Goal: Navigation & Orientation: Find specific page/section

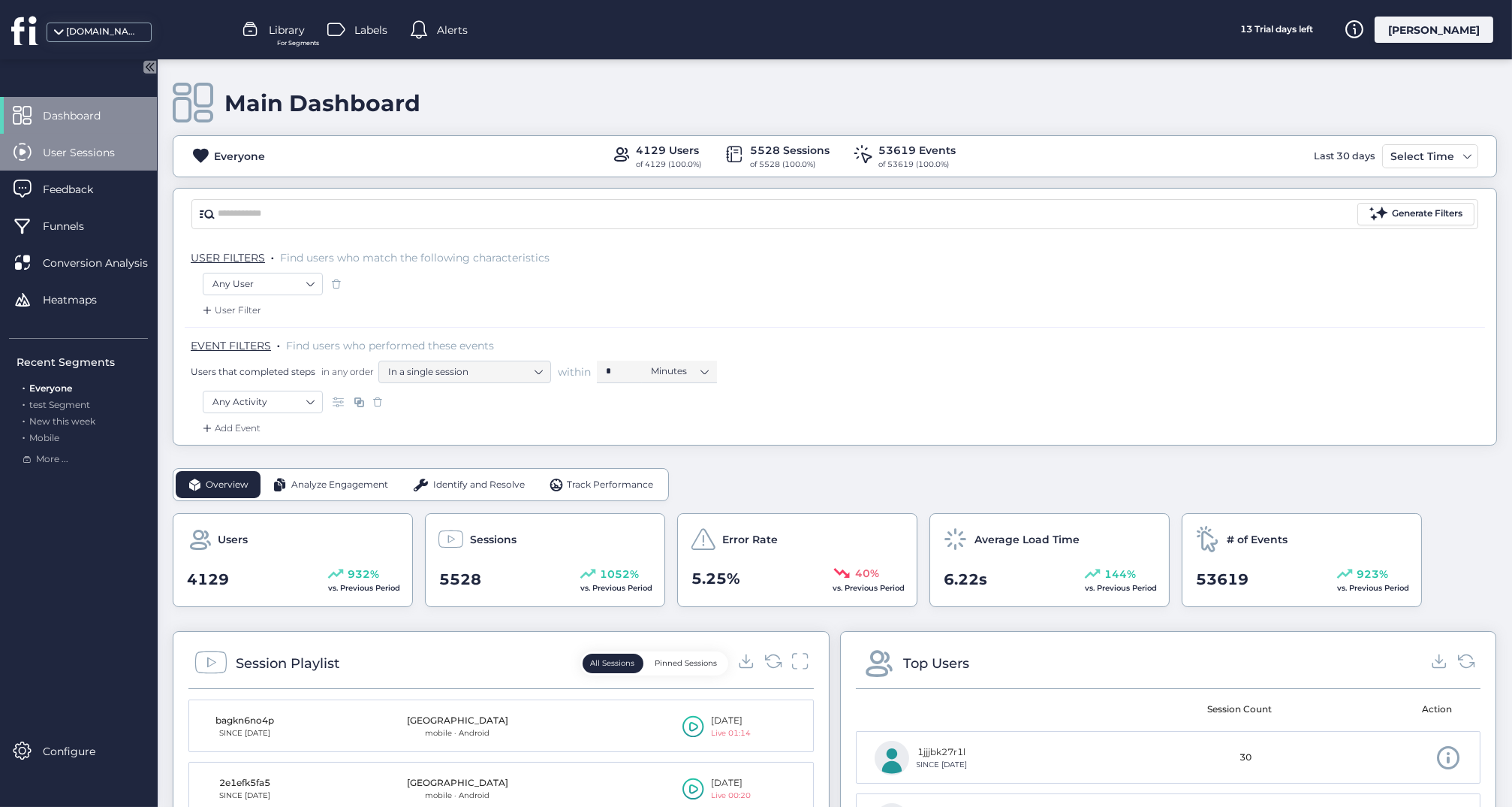
click at [101, 149] on span "User Sessions" at bounding box center [90, 152] width 95 height 16
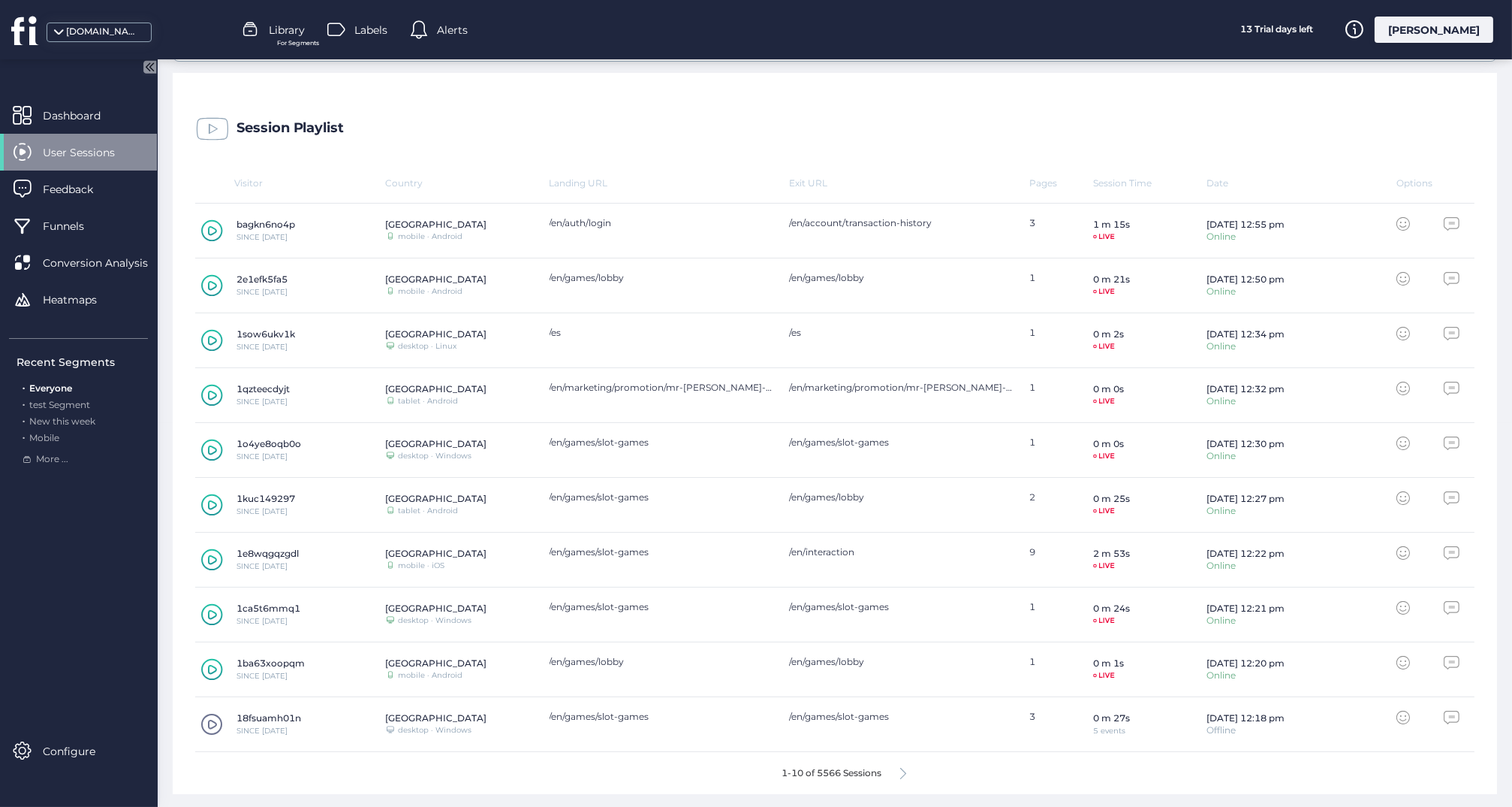
scroll to position [383, 0]
click at [905, 770] on icon at bounding box center [904, 774] width 6 height 12
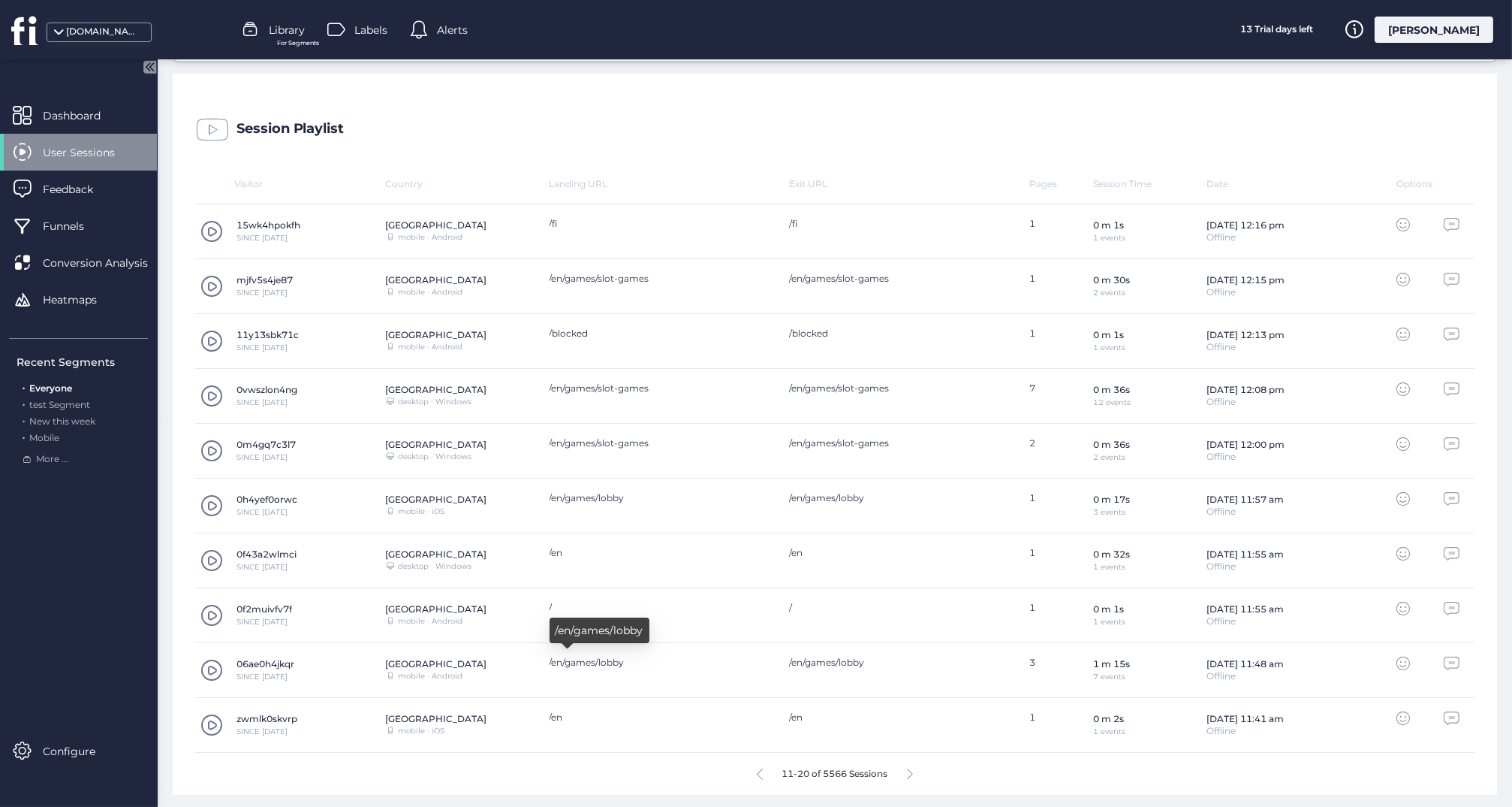
click at [711, 660] on div "/en/games/lobby" at bounding box center [663, 662] width 225 height 12
click at [212, 667] on span at bounding box center [211, 670] width 22 height 23
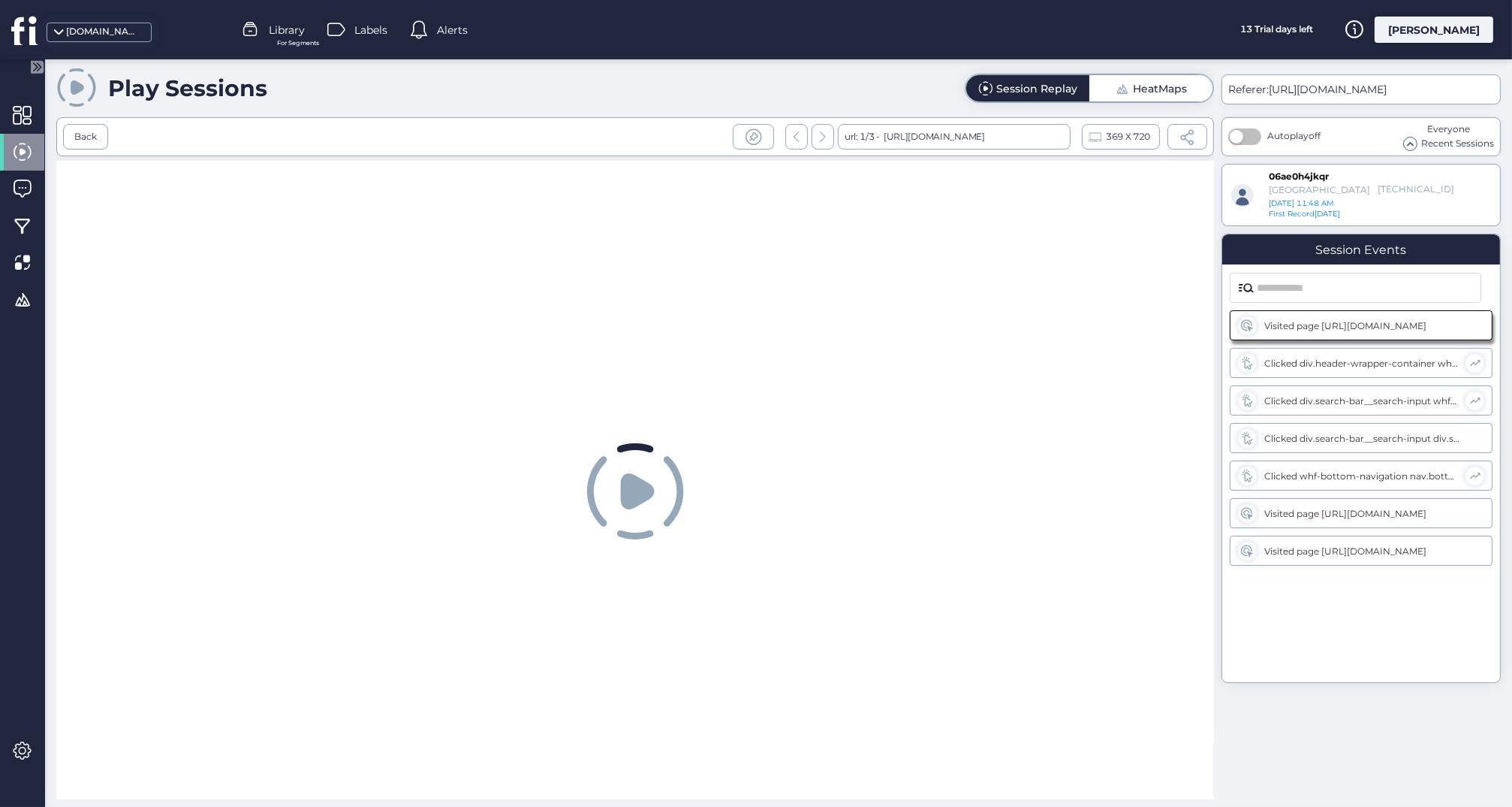
click at [628, 491] on icon at bounding box center [638, 491] width 34 height 36
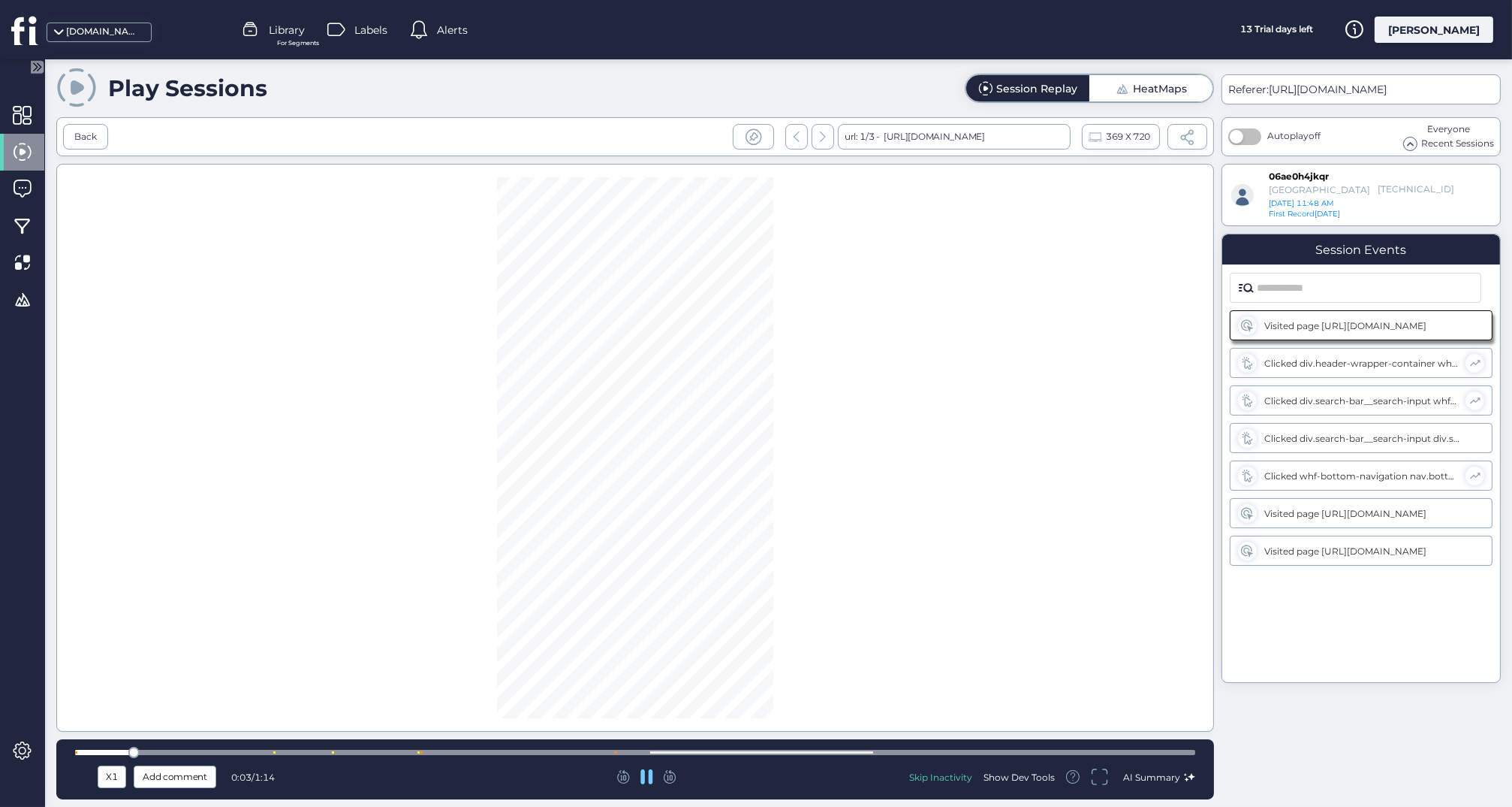
click at [621, 750] on div at bounding box center [635, 752] width 1120 height 5
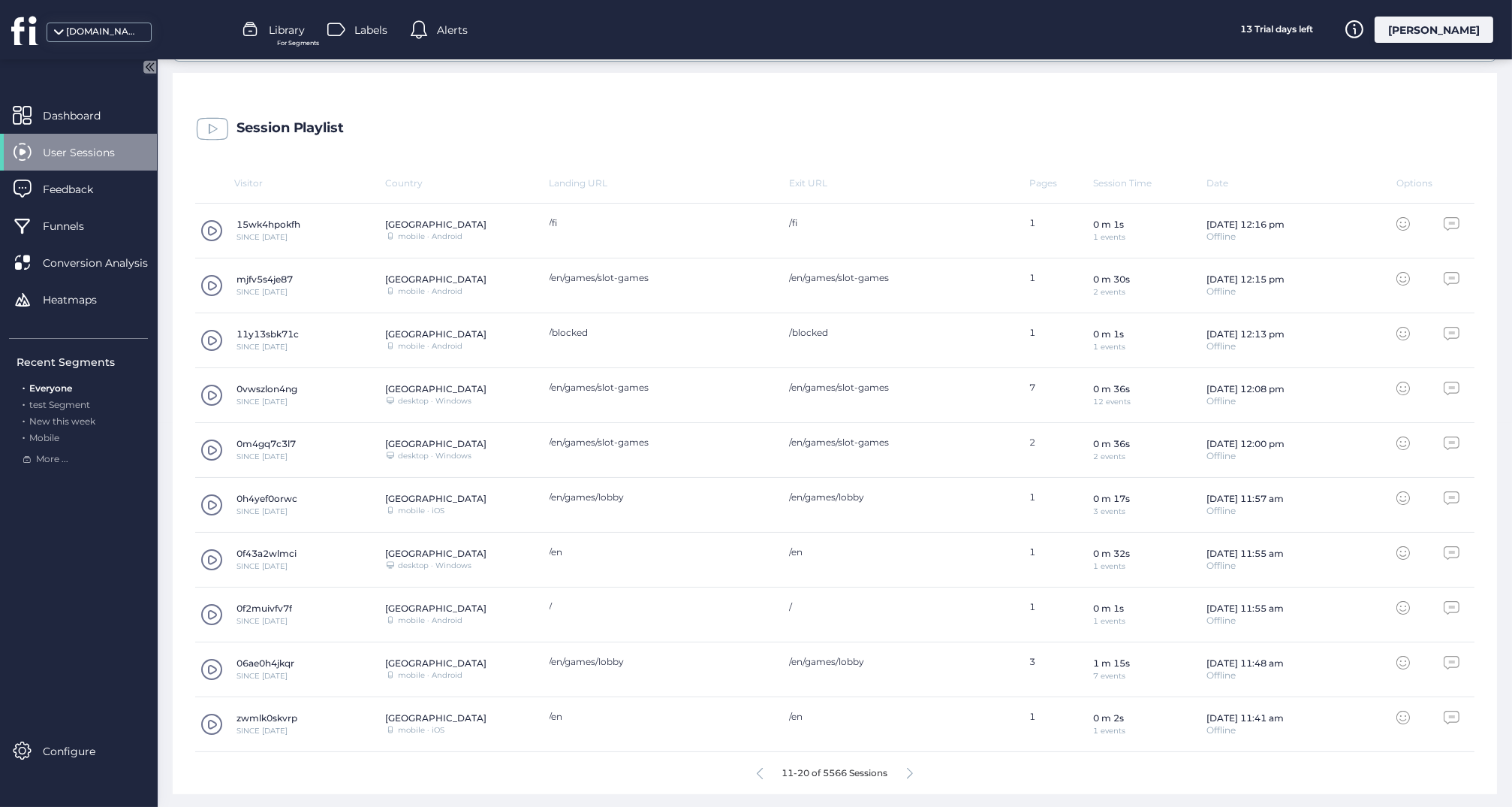
scroll to position [383, 0]
click at [913, 772] on icon at bounding box center [910, 774] width 6 height 12
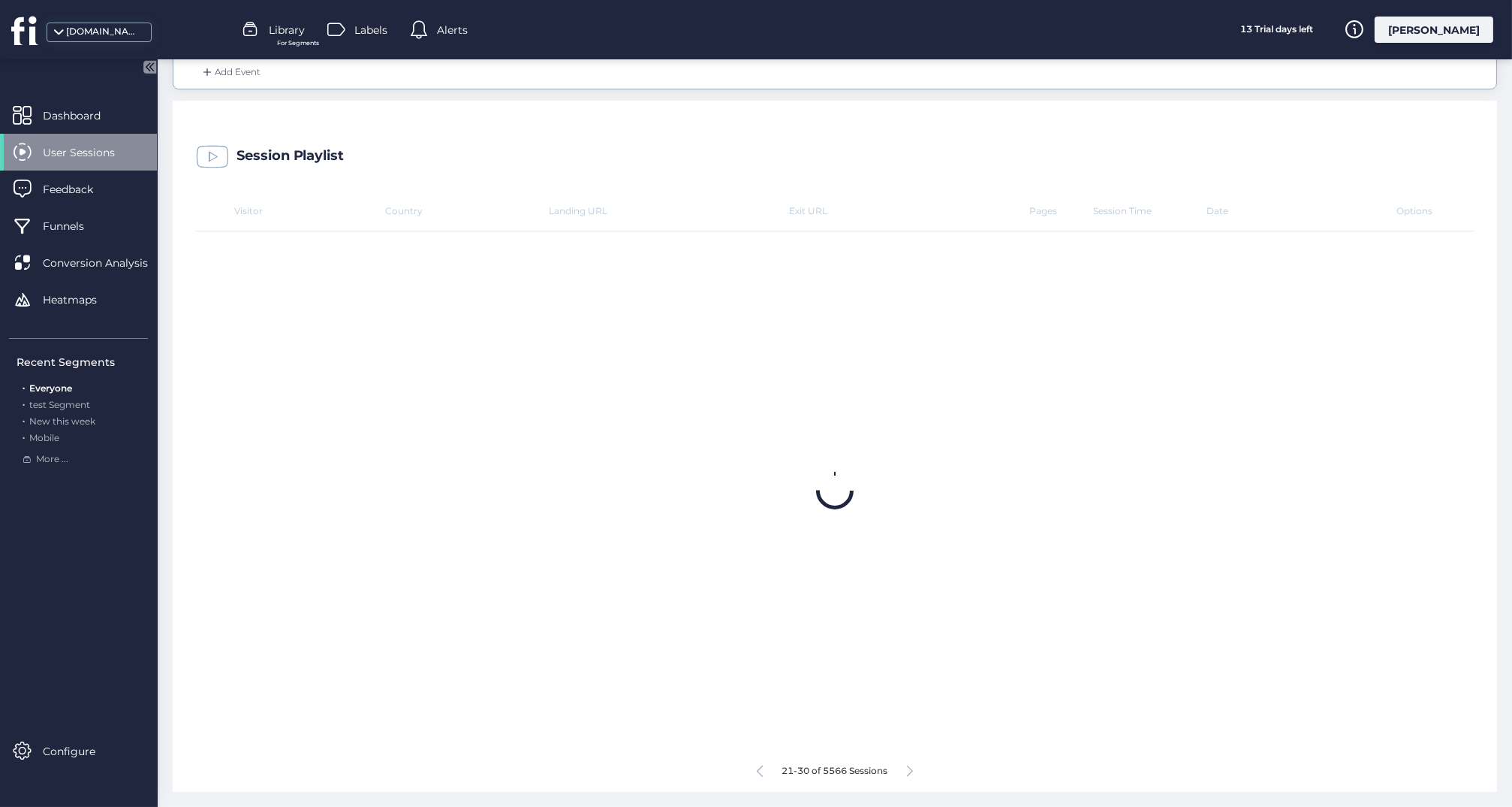
scroll to position [353, 0]
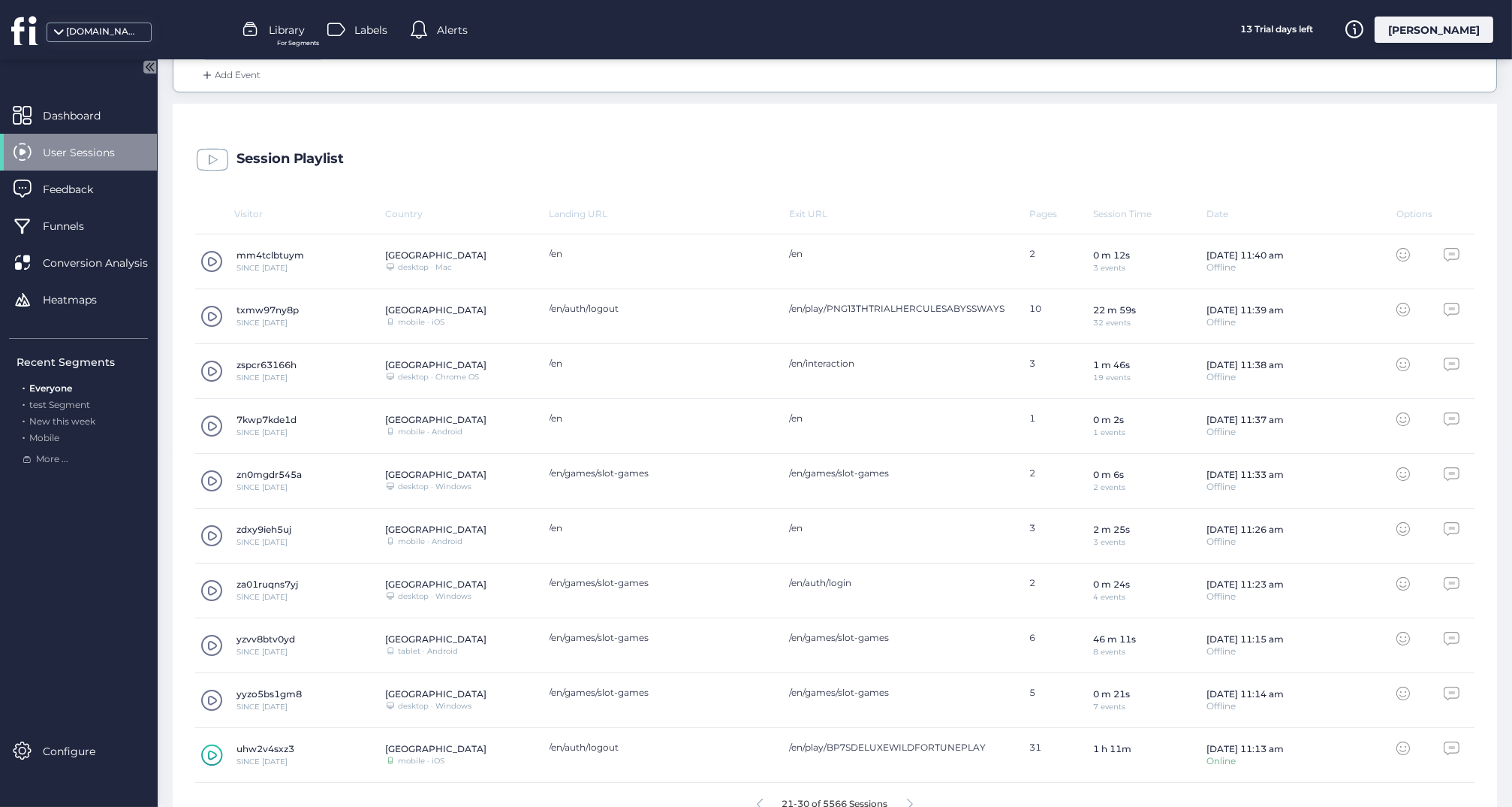
click at [216, 313] on span at bounding box center [211, 316] width 22 height 23
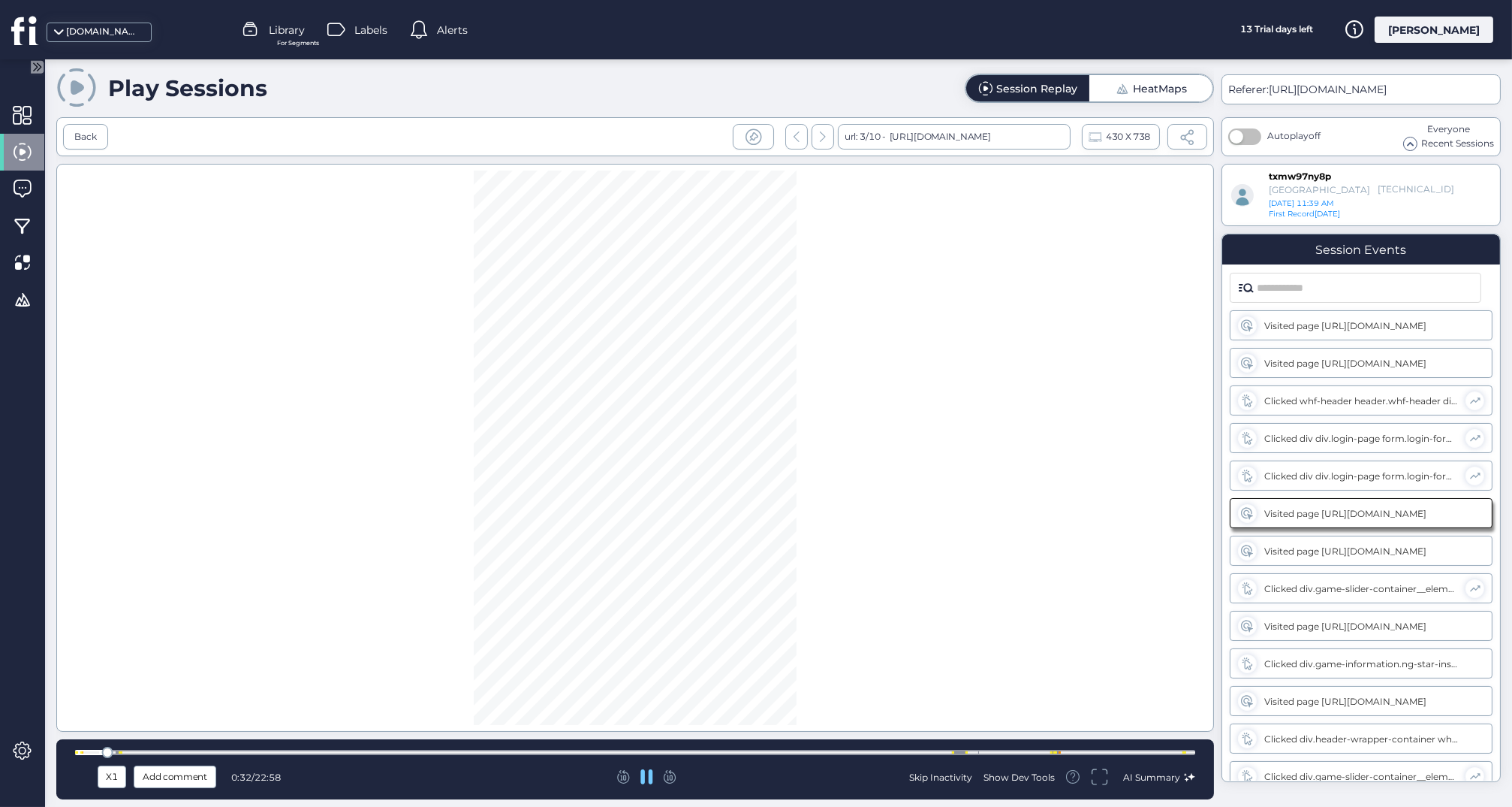
click at [117, 752] on div at bounding box center [635, 752] width 1120 height 5
click at [173, 748] on div at bounding box center [635, 752] width 1120 height 12
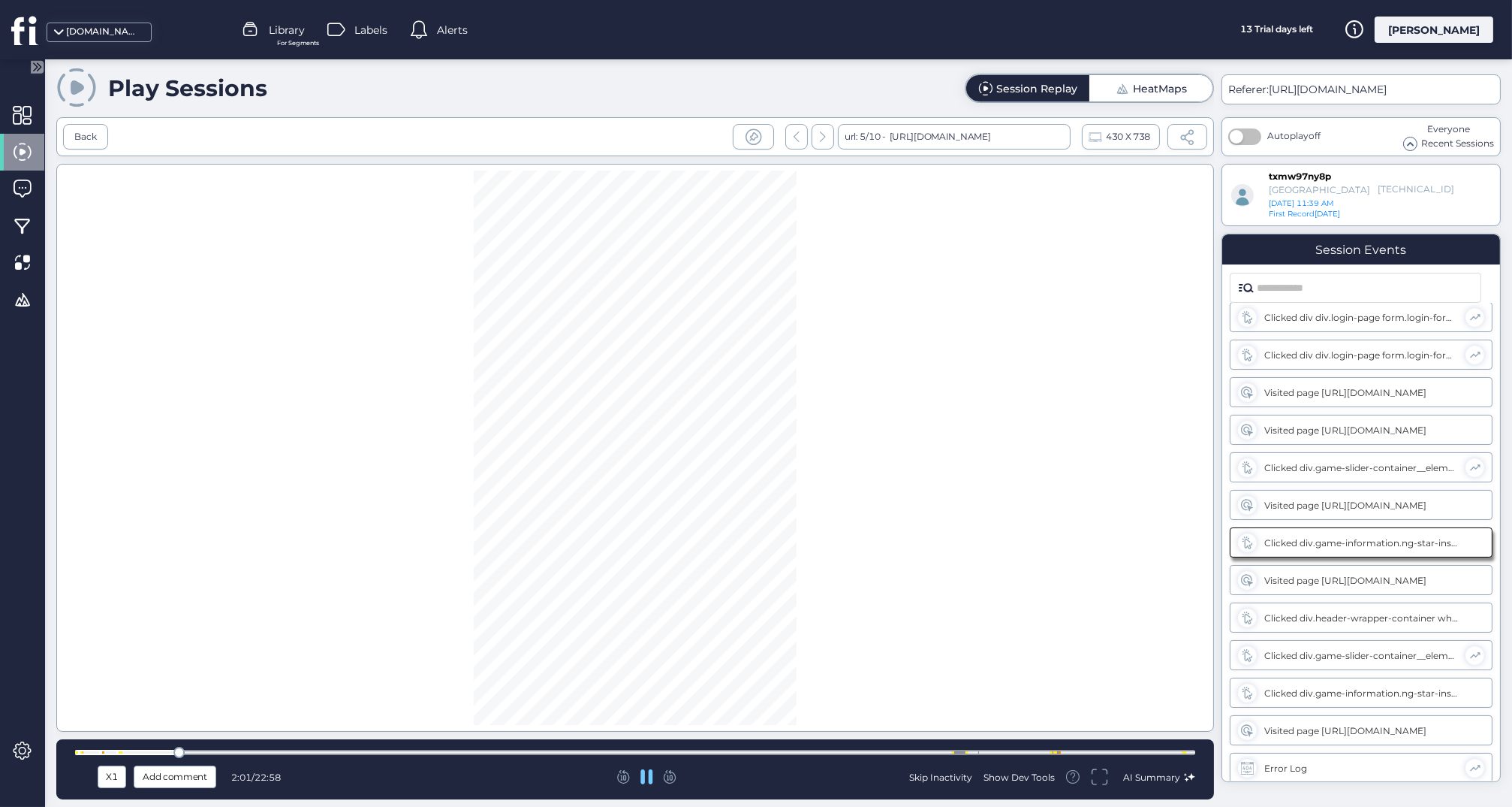
click at [137, 752] on div at bounding box center [635, 752] width 1120 height 5
click at [123, 754] on div at bounding box center [635, 752] width 1120 height 5
click at [110, 752] on div at bounding box center [635, 752] width 1120 height 5
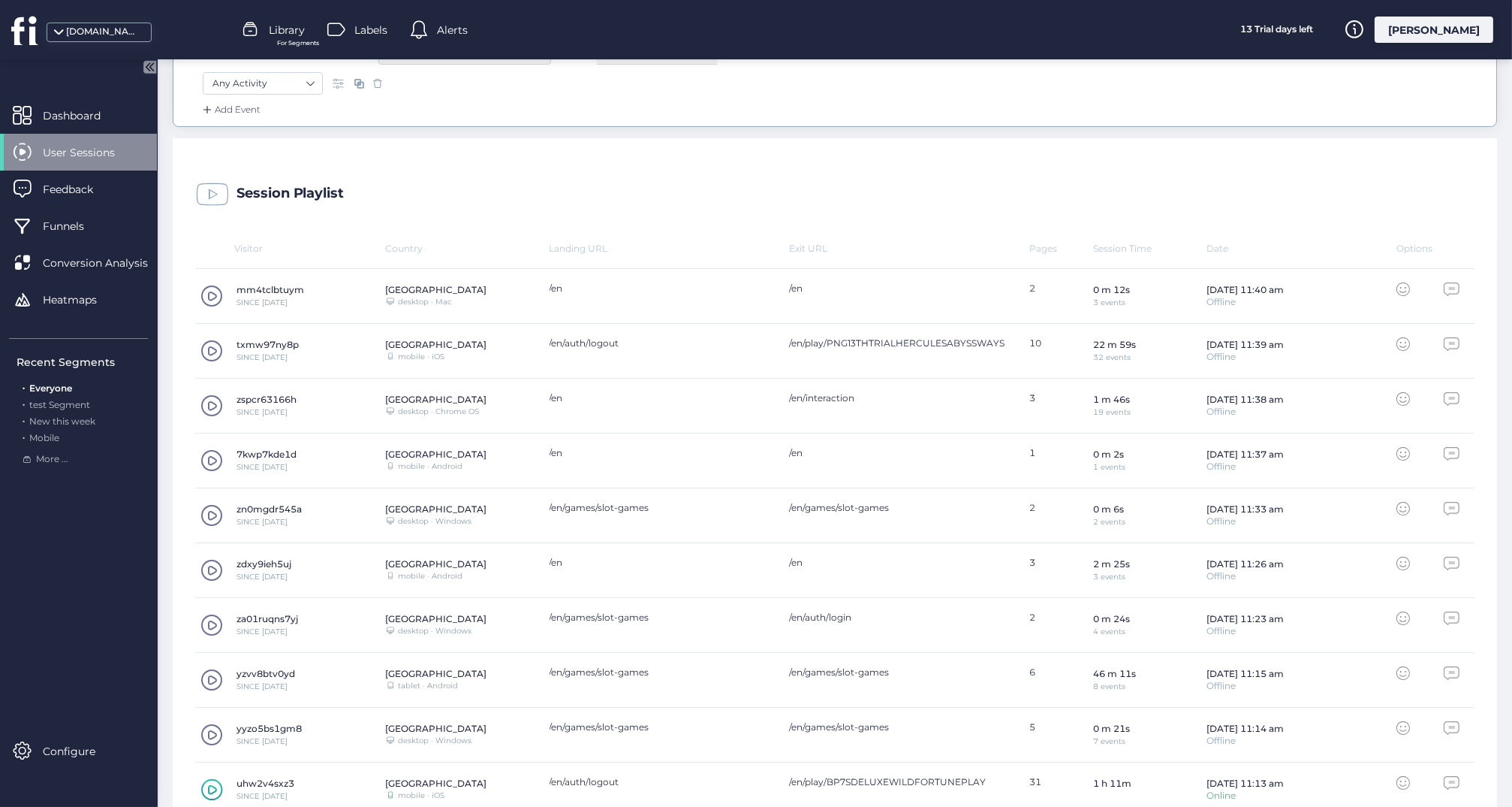
scroll to position [326, 0]
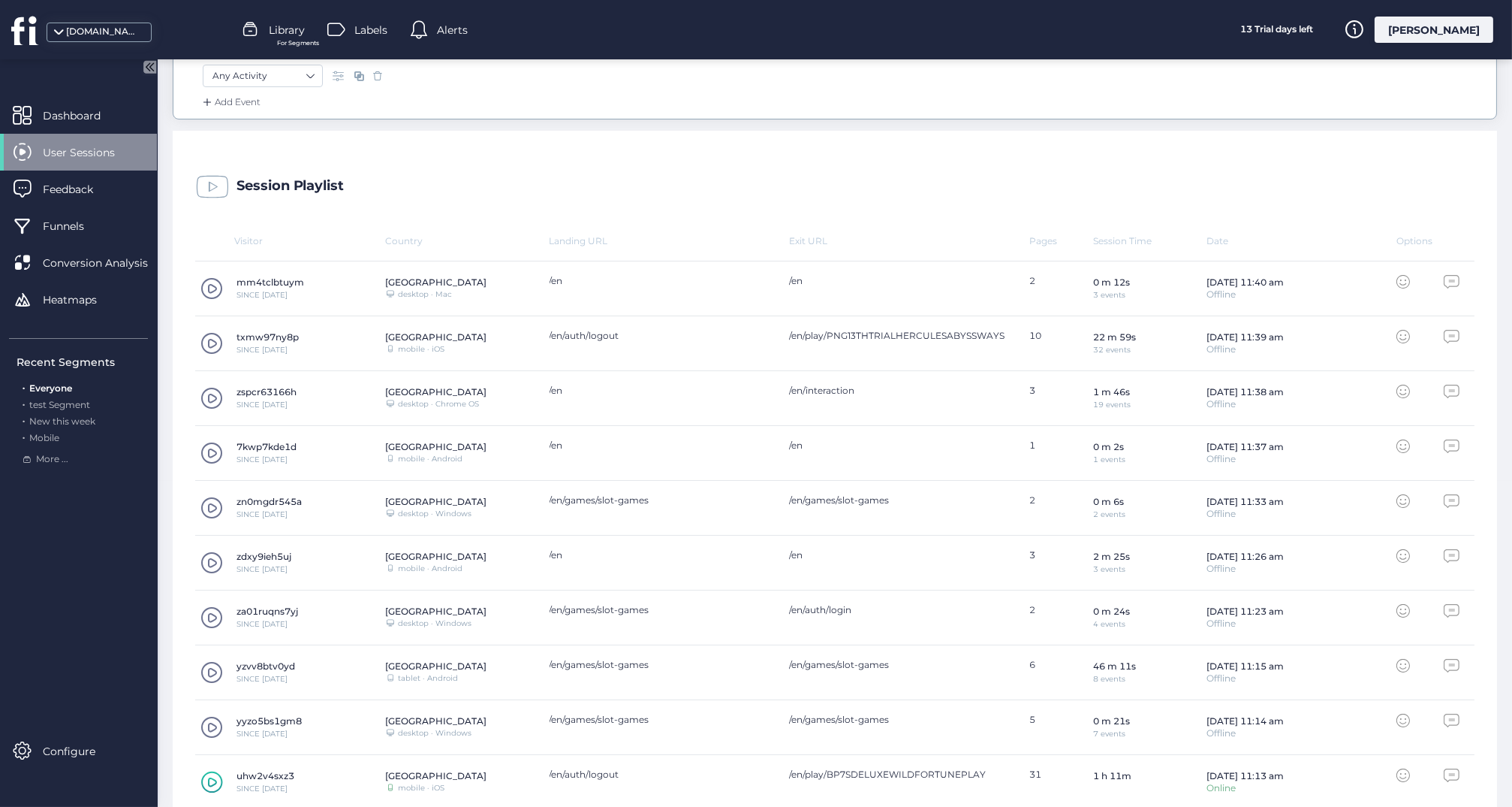
click at [207, 556] on span at bounding box center [211, 562] width 22 height 23
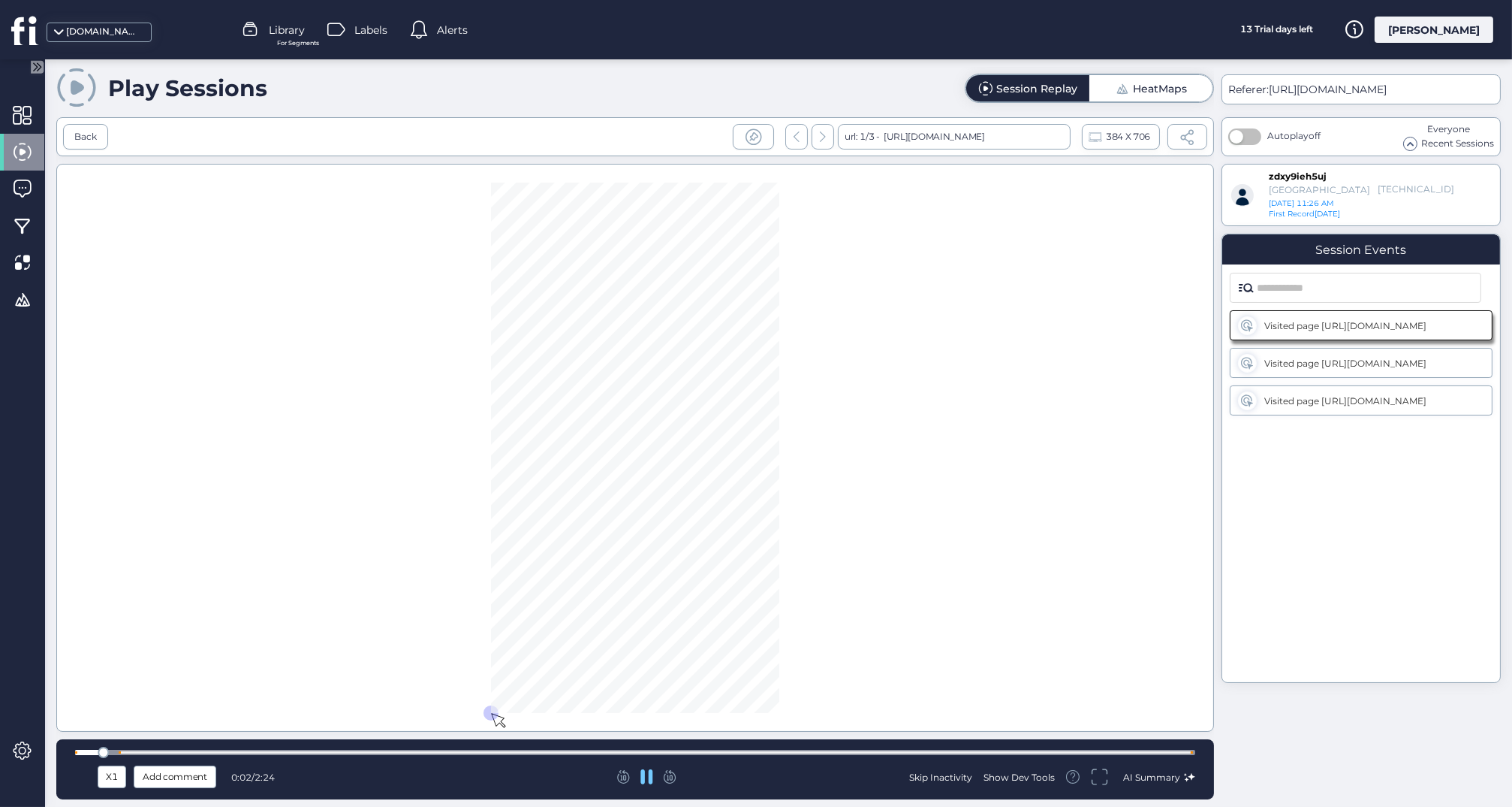
click at [610, 757] on div at bounding box center [635, 752] width 1120 height 12
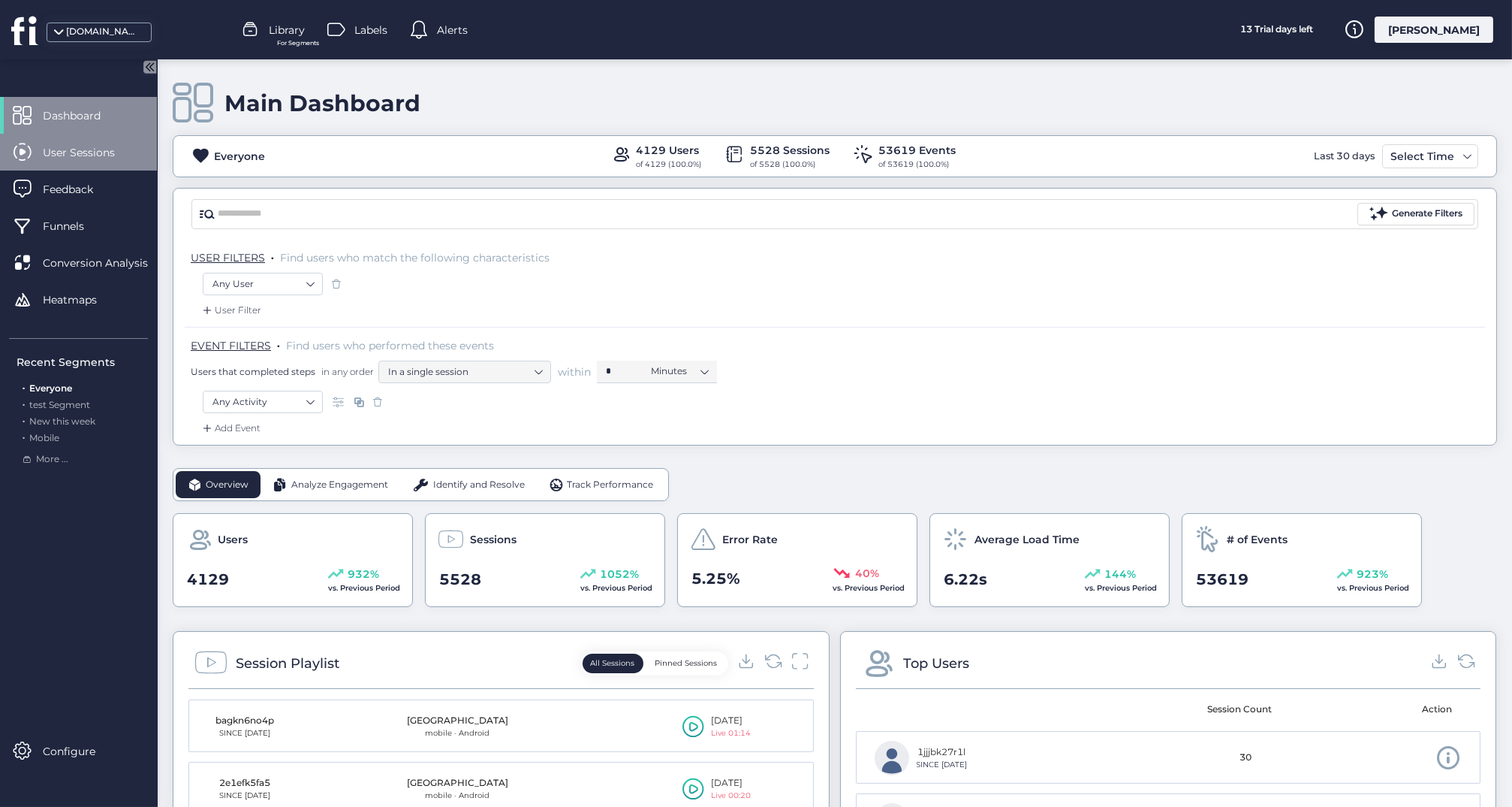
click at [94, 155] on span "User Sessions" at bounding box center [90, 152] width 95 height 16
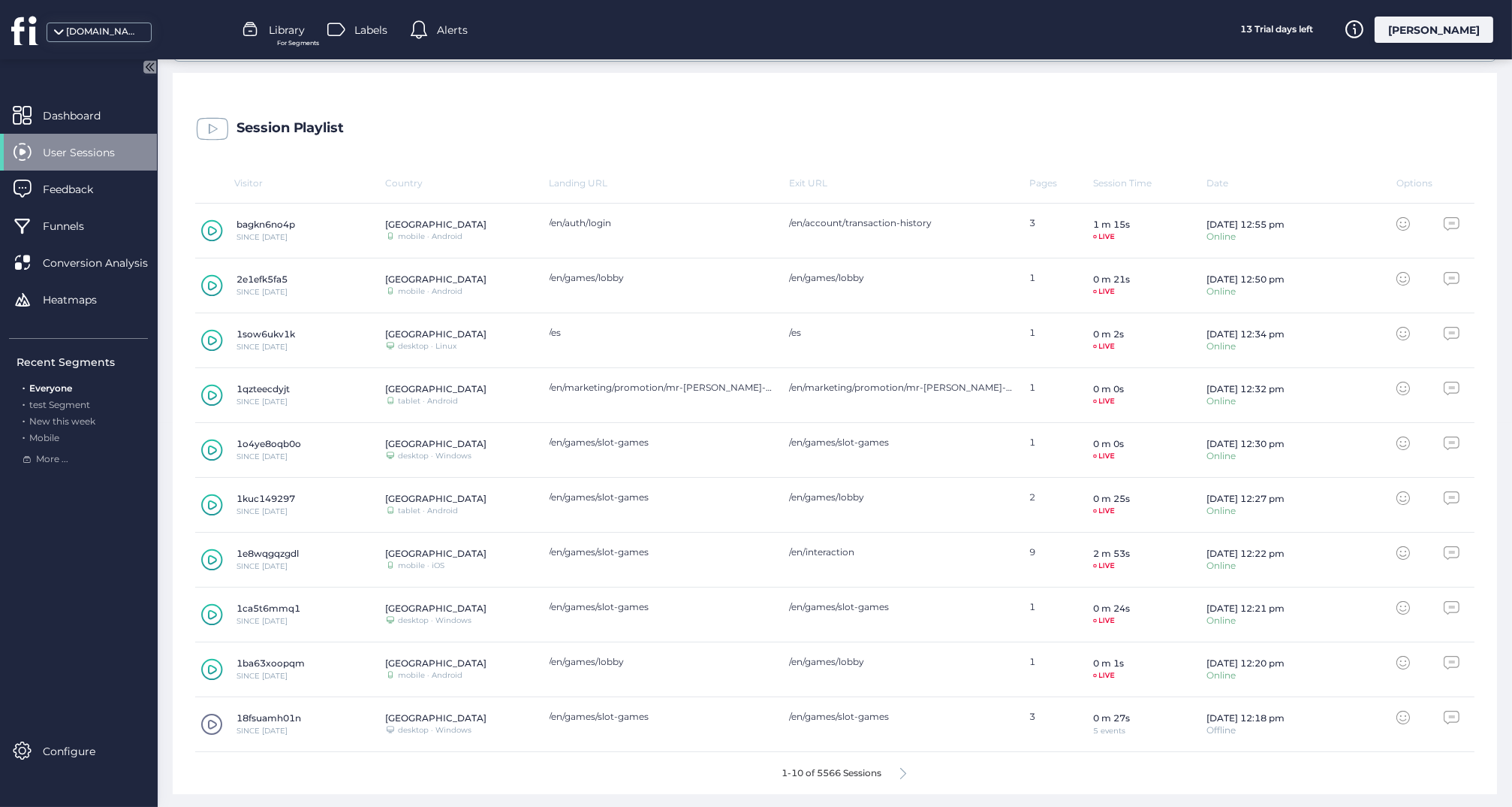
scroll to position [383, 0]
click at [206, 554] on icon at bounding box center [212, 560] width 22 height 23
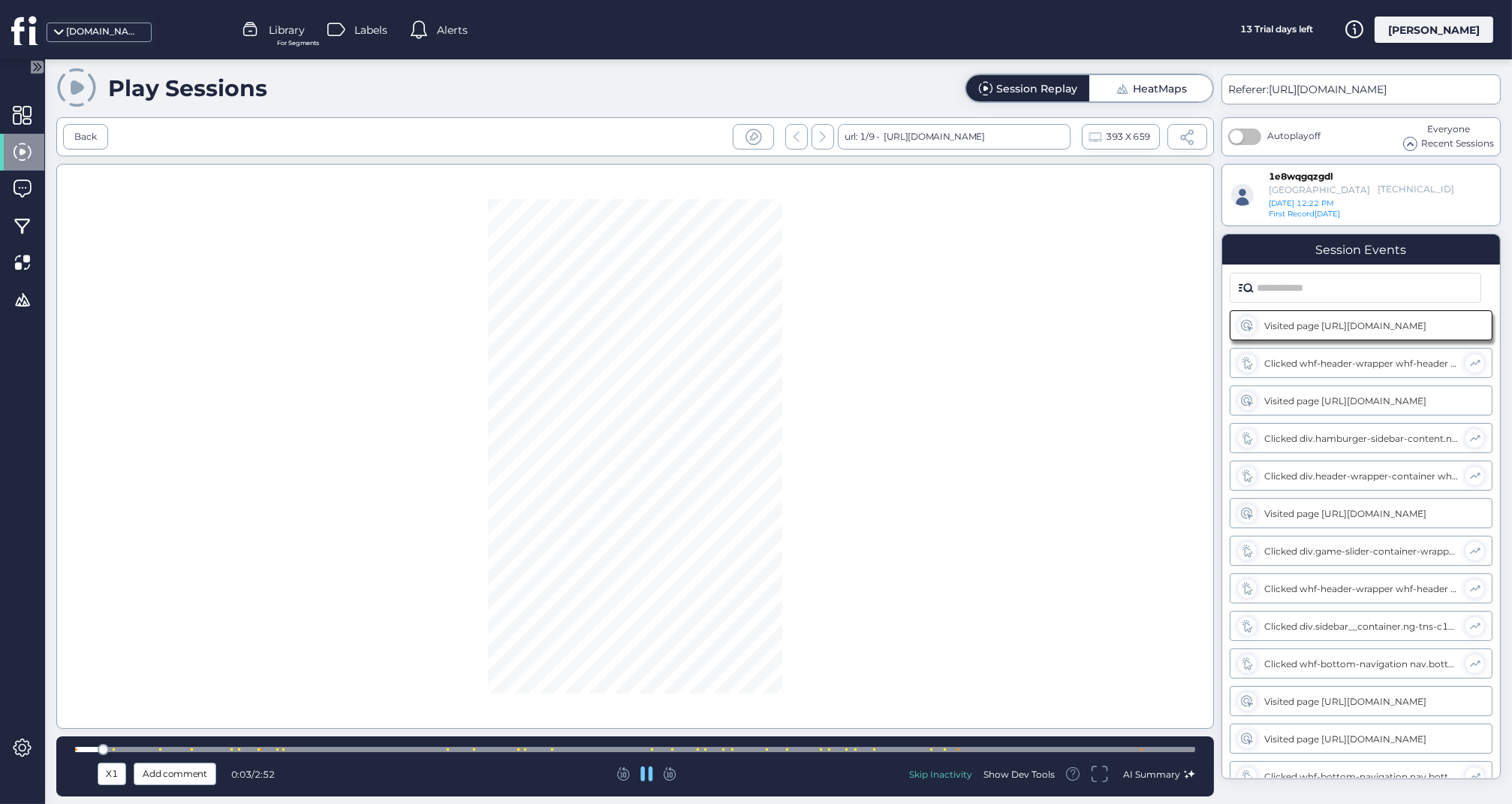
click at [759, 747] on div at bounding box center [635, 749] width 1120 height 5
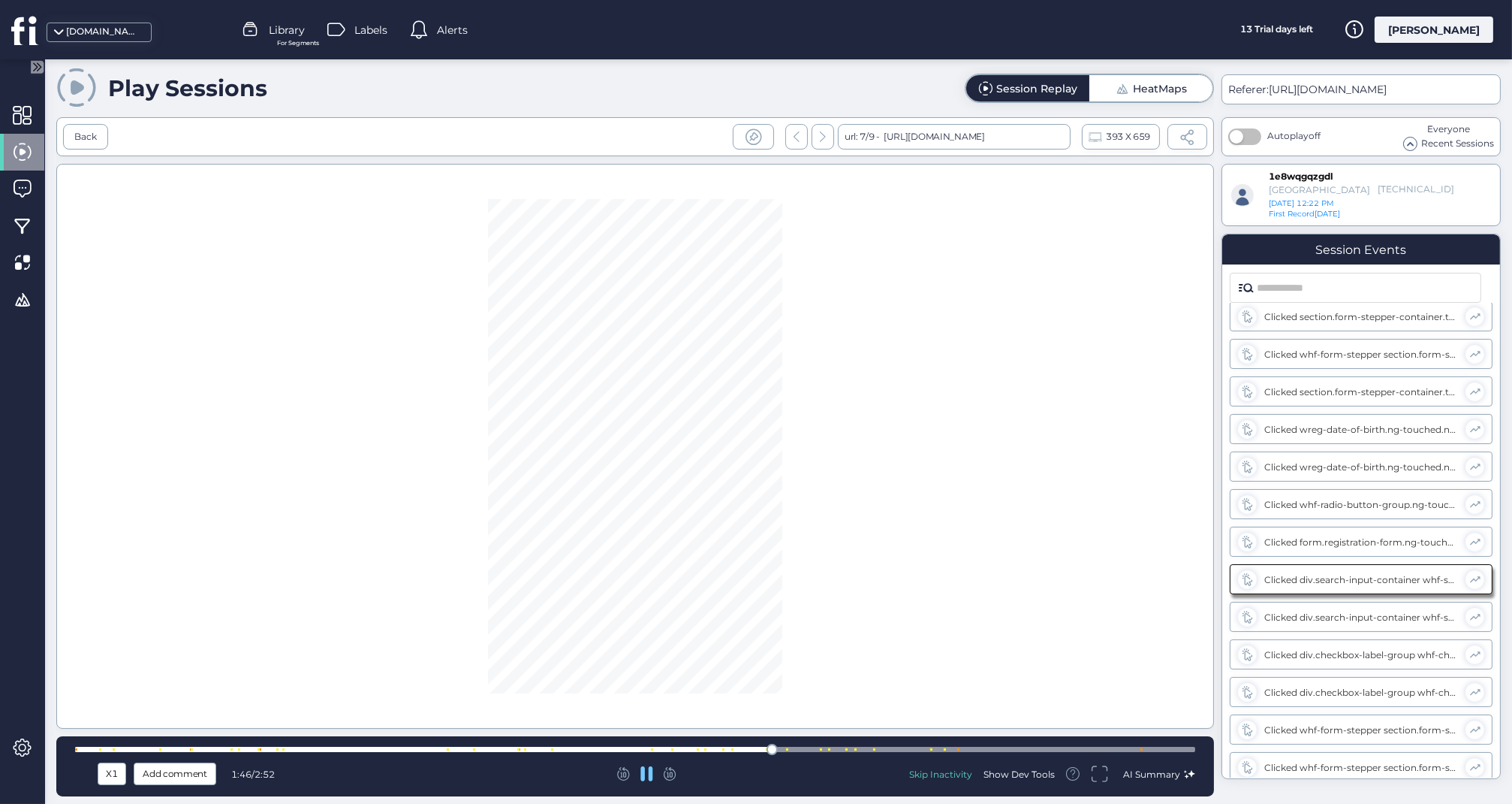
scroll to position [798, 0]
click at [802, 747] on div at bounding box center [635, 749] width 1120 height 5
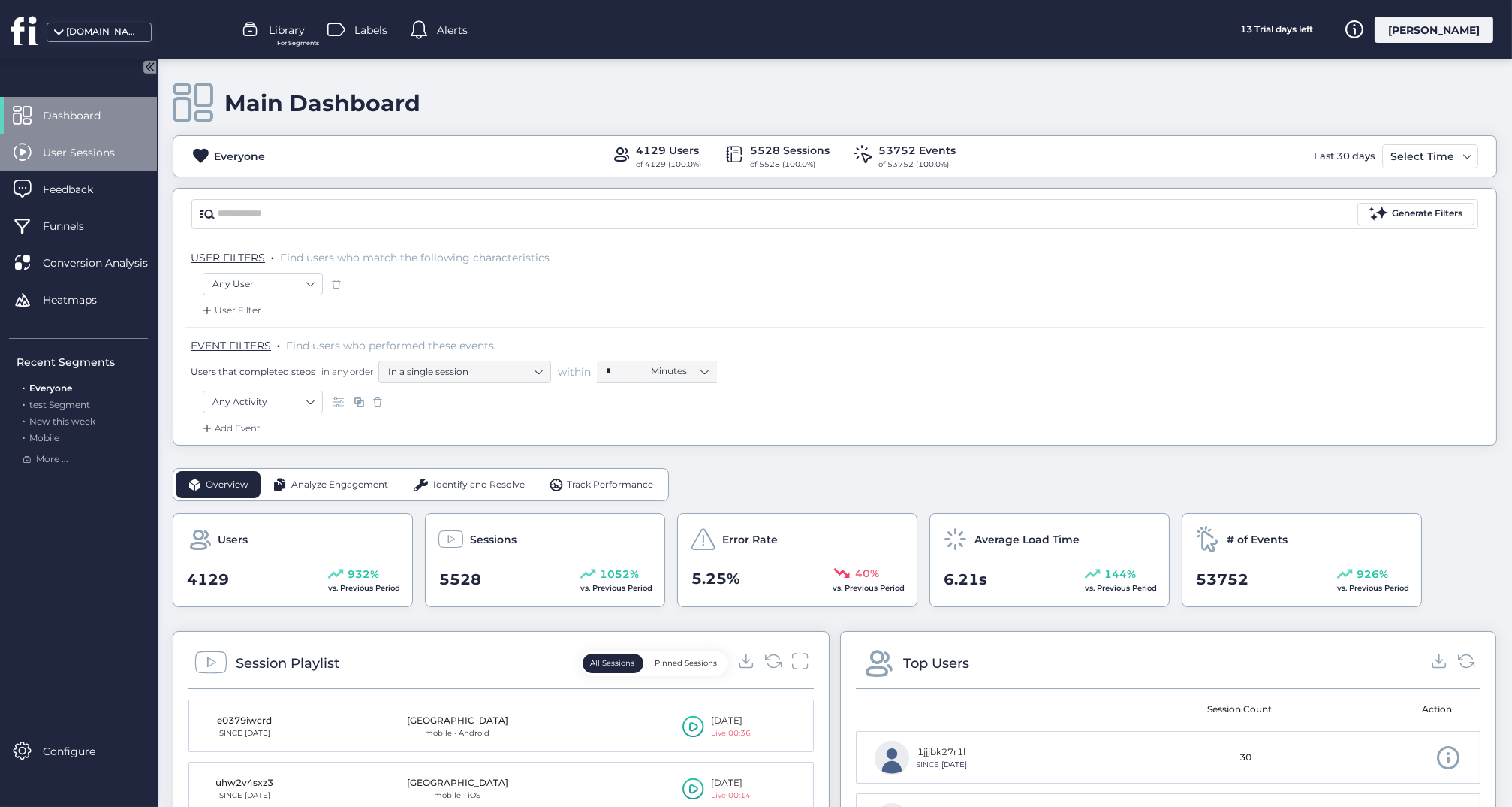
click at [89, 152] on span "User Sessions" at bounding box center [90, 152] width 95 height 16
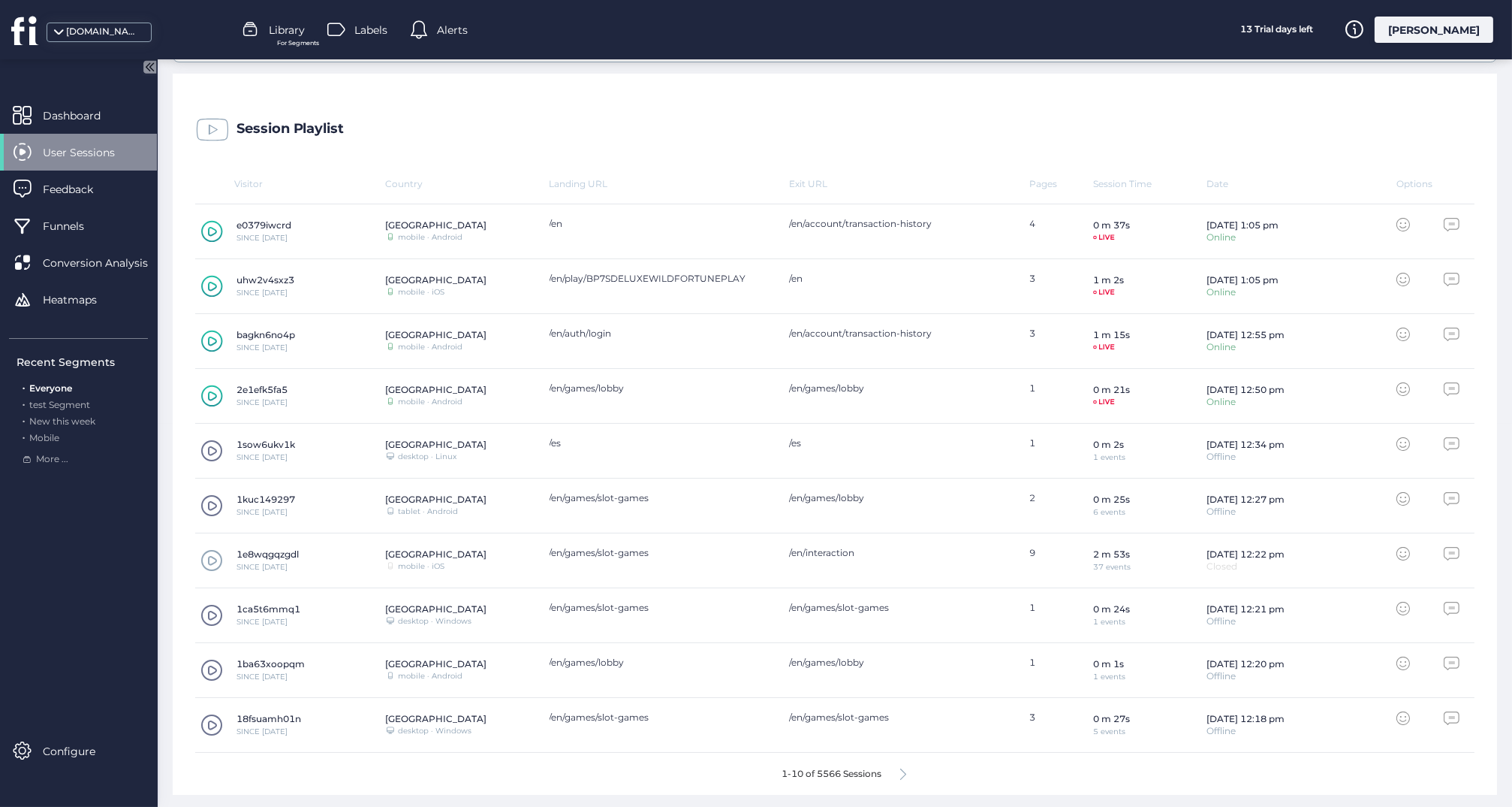
click at [904, 770] on icon at bounding box center [904, 774] width 6 height 12
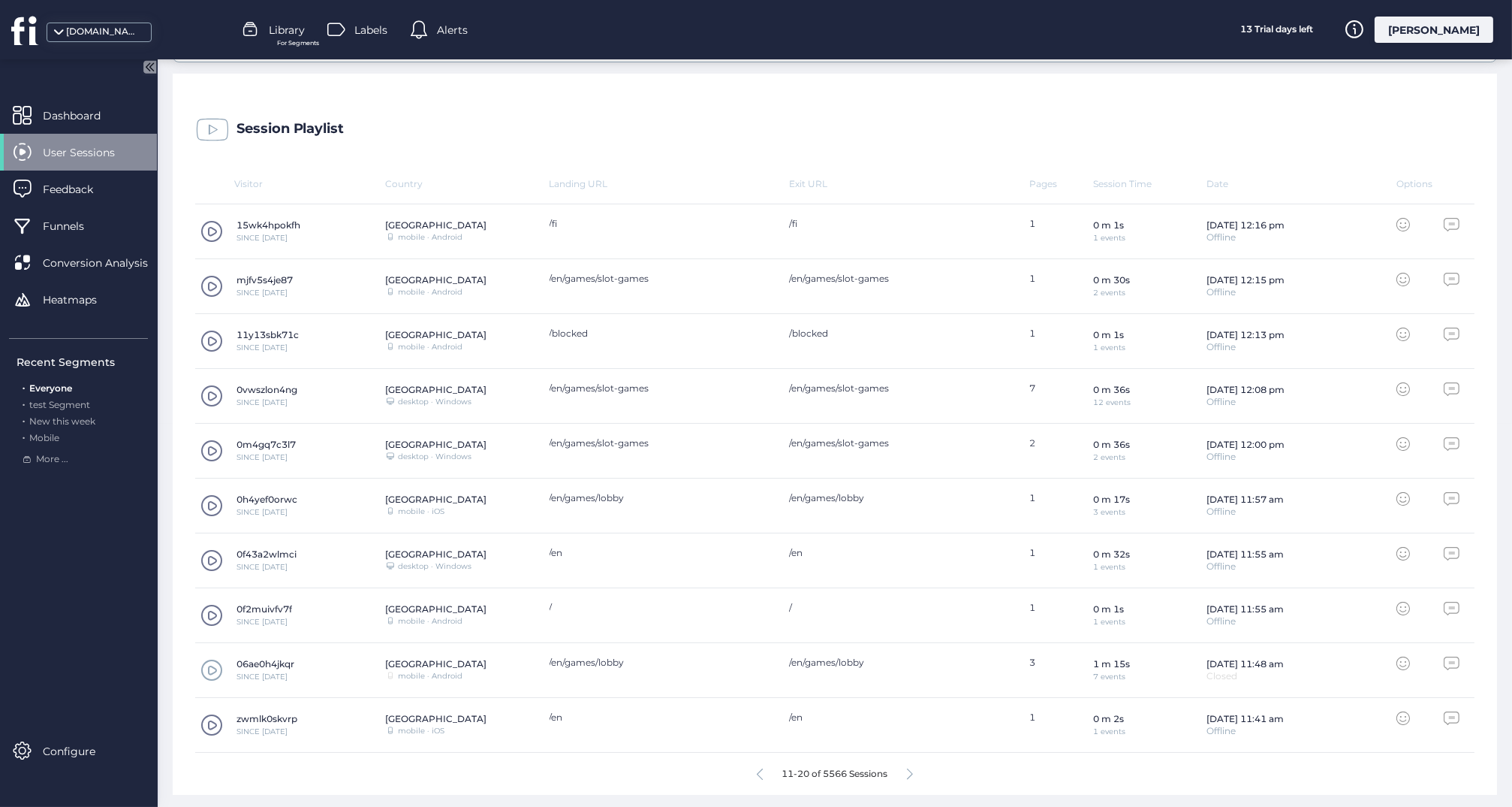
click at [759, 769] on icon at bounding box center [760, 774] width 6 height 12
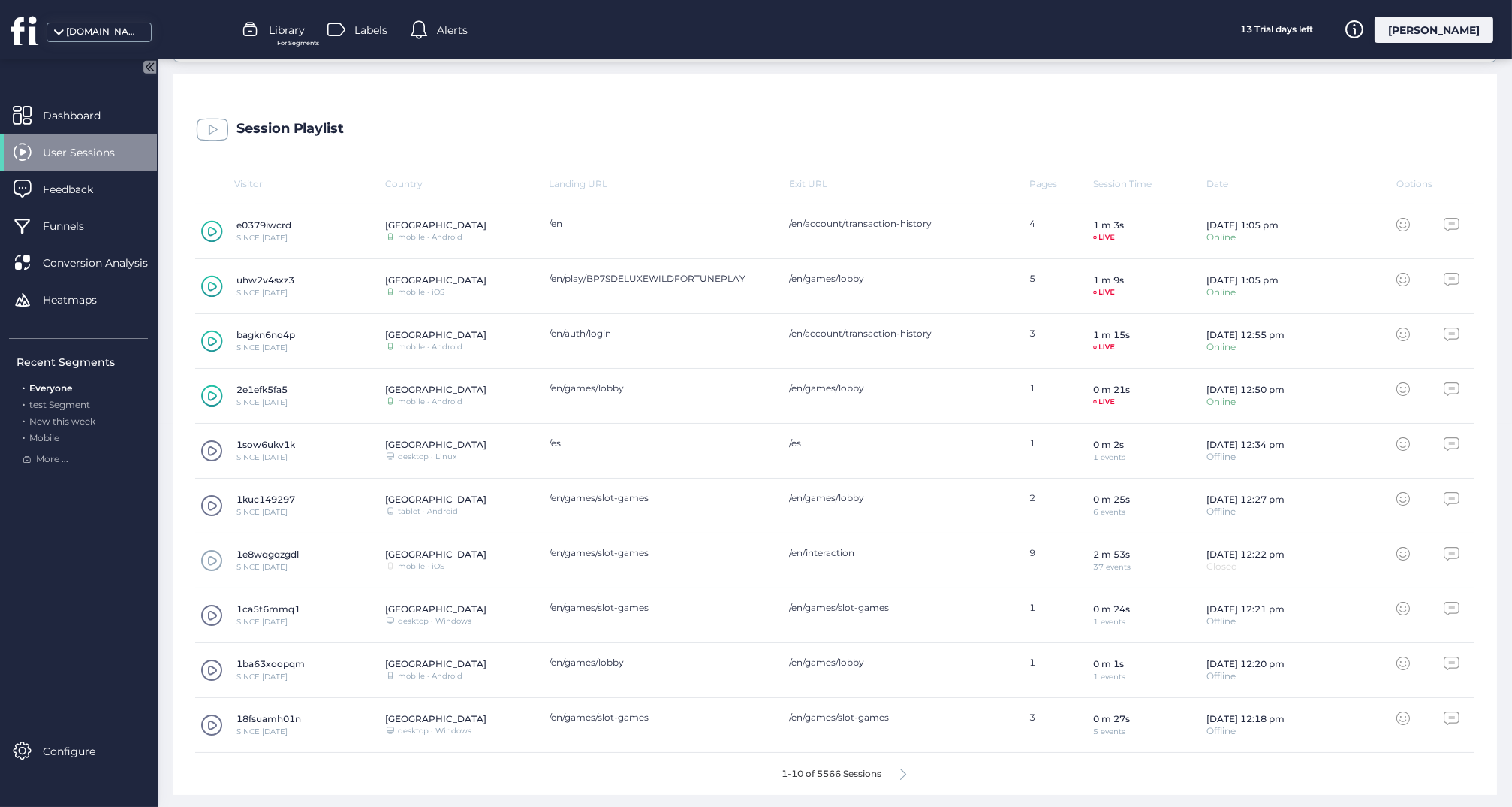
click at [211, 338] on icon at bounding box center [212, 341] width 22 height 23
click at [209, 552] on span at bounding box center [211, 560] width 22 height 23
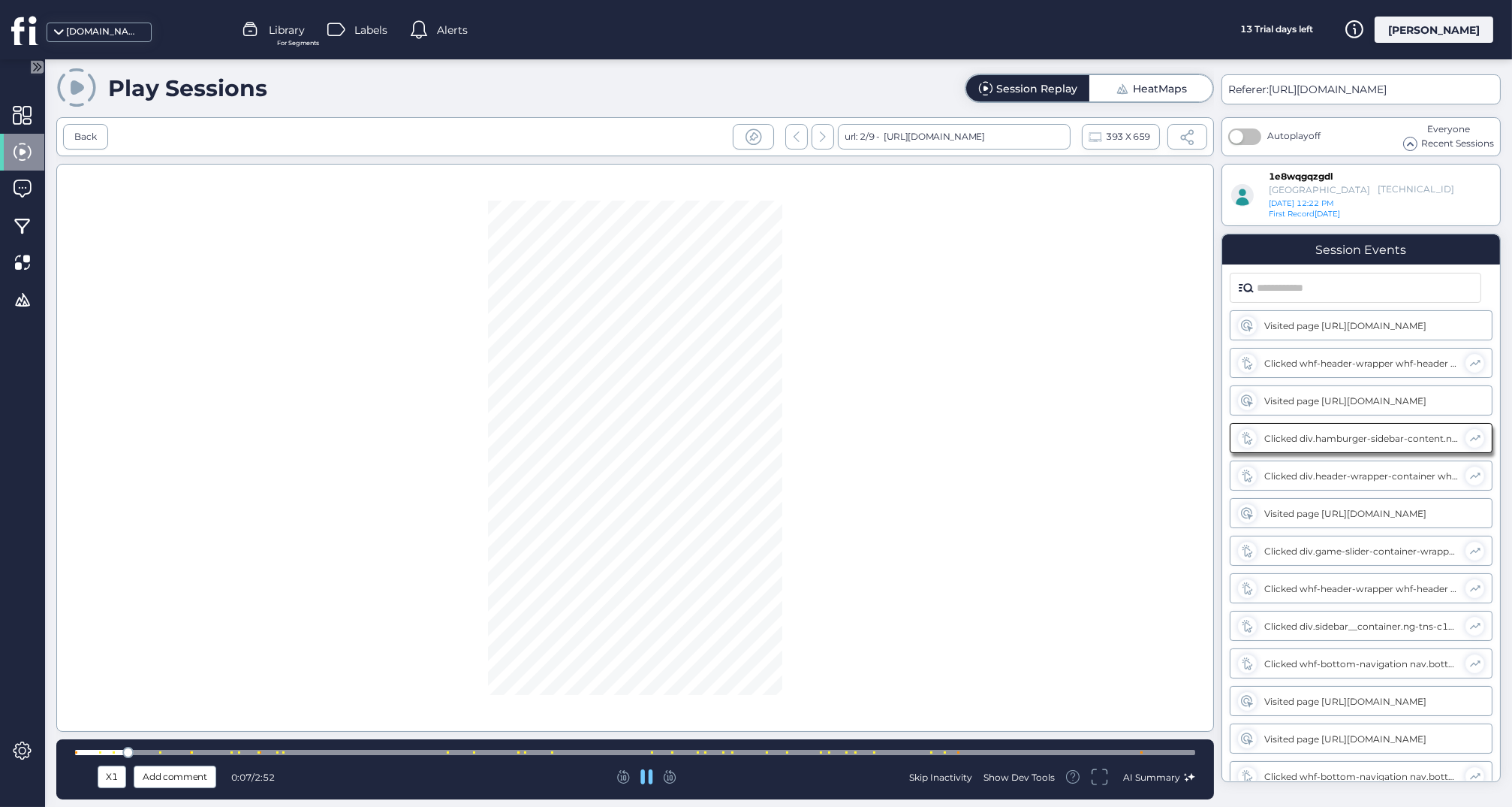
click at [955, 750] on div at bounding box center [635, 752] width 1120 height 5
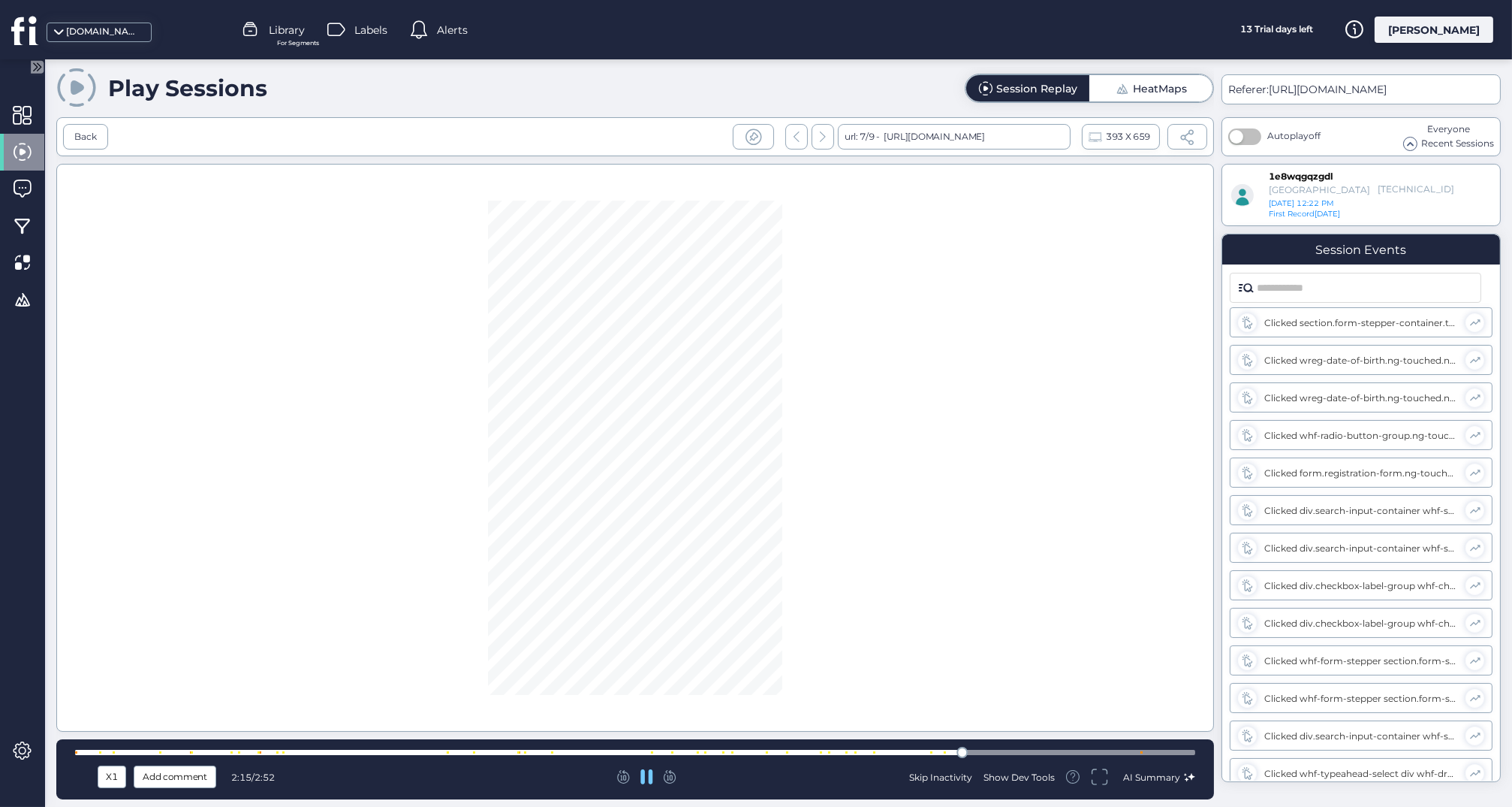
scroll to position [949, 0]
click at [1057, 755] on div at bounding box center [635, 752] width 1120 height 5
